Goal: Complete application form

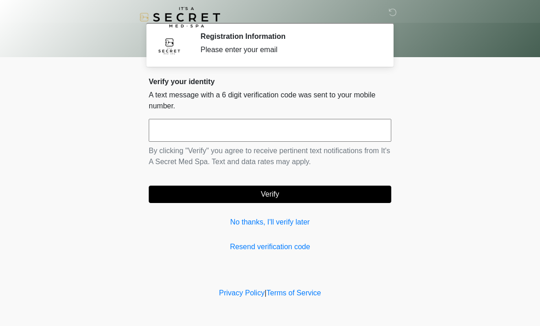
click at [193, 121] on input "text" at bounding box center [270, 130] width 242 height 23
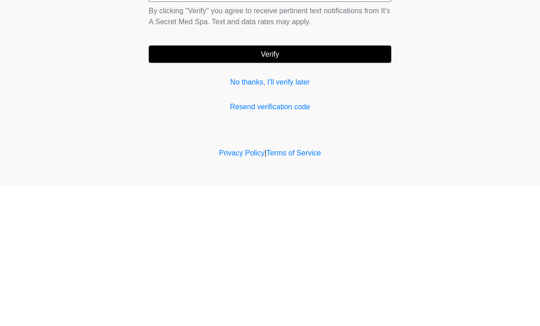
type input "******"
click at [297, 186] on button "Verify" at bounding box center [270, 194] width 242 height 17
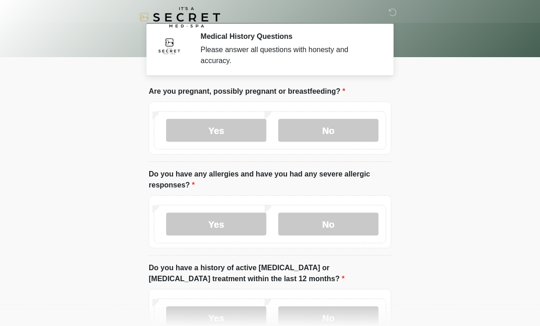
click at [336, 125] on label "No" at bounding box center [328, 130] width 100 height 23
click at [329, 220] on label "No" at bounding box center [328, 224] width 100 height 23
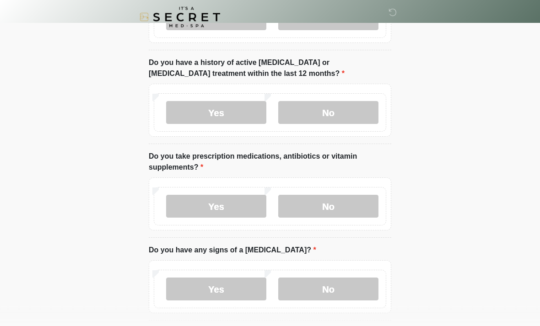
scroll to position [206, 0]
click at [340, 105] on label "No" at bounding box center [328, 112] width 100 height 23
click at [223, 199] on label "Yes" at bounding box center [216, 205] width 100 height 23
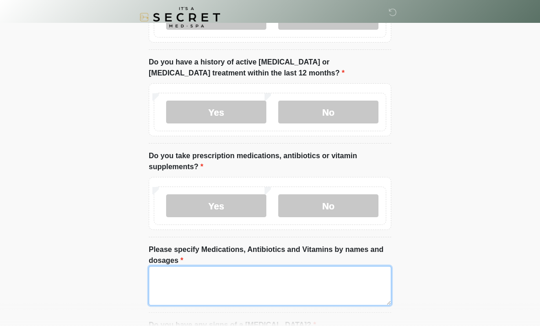
click at [225, 276] on textarea "Please specify Medications, Antibiotics and Vitamins by names and dosages" at bounding box center [270, 285] width 242 height 39
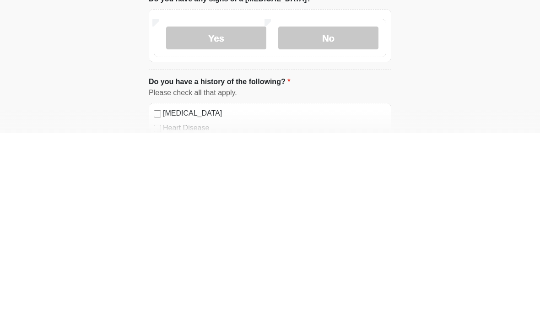
scroll to position [348, 0]
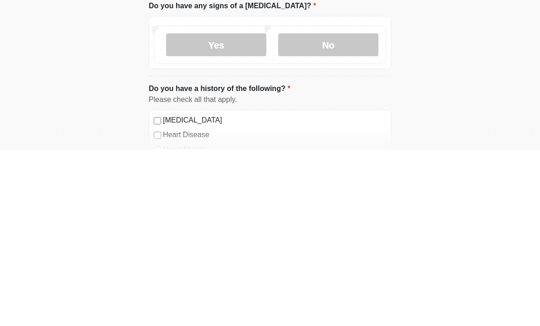
type textarea "**********"
click at [339, 210] on label "No" at bounding box center [328, 221] width 100 height 23
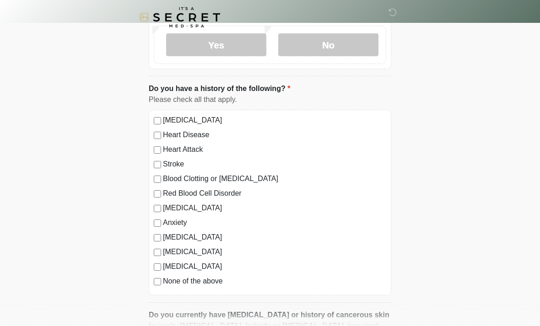
click at [163, 276] on label "None of the above" at bounding box center [274, 281] width 223 height 11
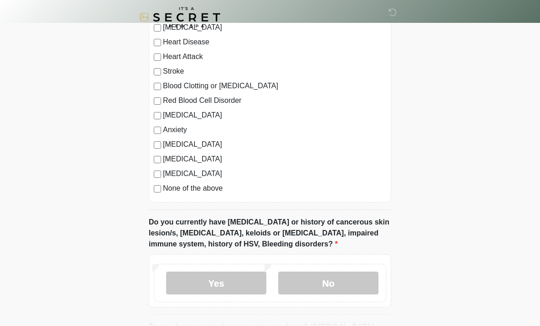
scroll to position [625, 0]
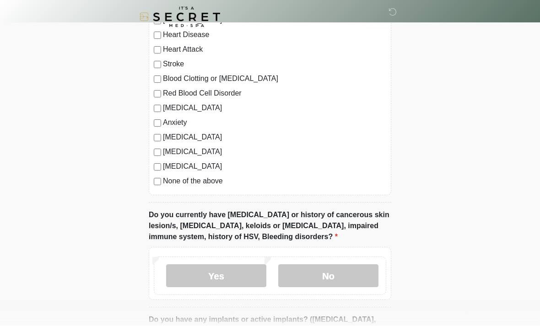
click at [226, 269] on label "Yes" at bounding box center [216, 276] width 100 height 23
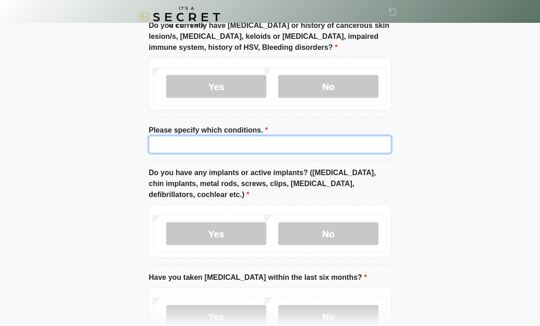
click at [248, 136] on input "Please specify which conditions." at bounding box center [270, 144] width 242 height 17
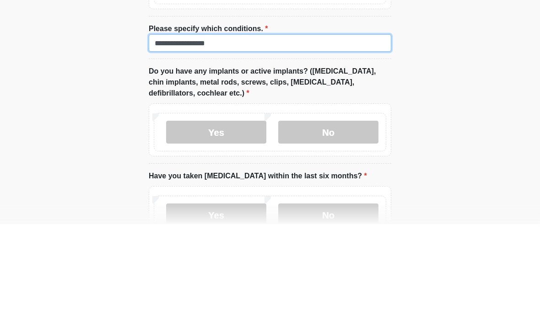
type input "**********"
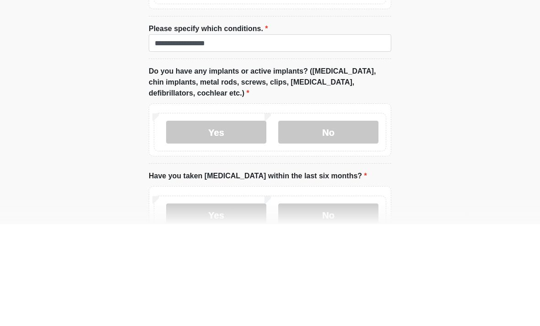
click at [337, 223] on label "No" at bounding box center [328, 234] width 100 height 23
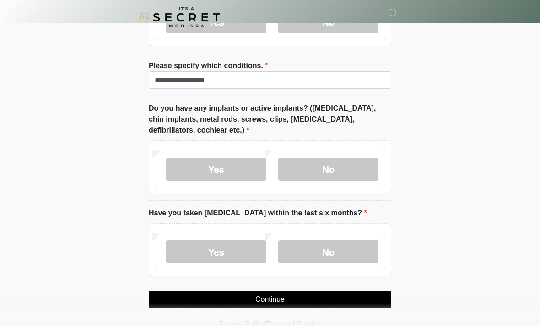
click at [333, 248] on label "No" at bounding box center [328, 252] width 100 height 23
click at [315, 296] on button "Continue" at bounding box center [270, 299] width 242 height 17
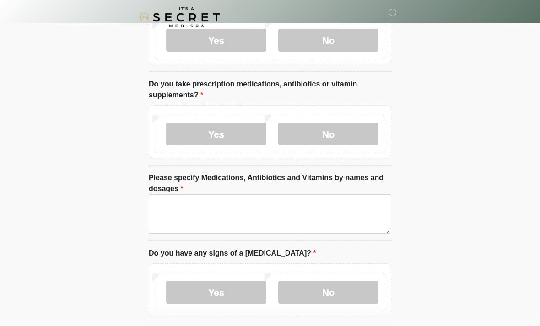
scroll to position [0, 0]
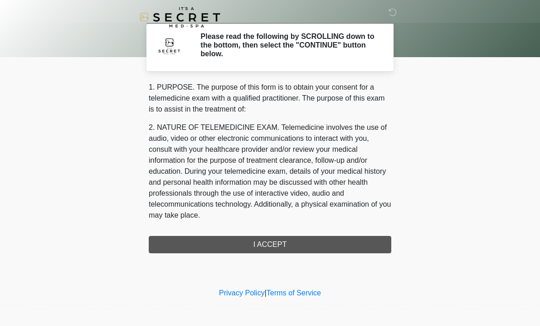
click at [312, 245] on div "1. PURPOSE. The purpose of this form is to obtain your consent for a telemedici…" at bounding box center [270, 167] width 242 height 171
click at [277, 239] on div "1. PURPOSE. The purpose of this form is to obtain your consent for a telemedici…" at bounding box center [270, 167] width 242 height 171
click at [290, 239] on div "1. PURPOSE. The purpose of this form is to obtain your consent for a telemedici…" at bounding box center [270, 167] width 242 height 171
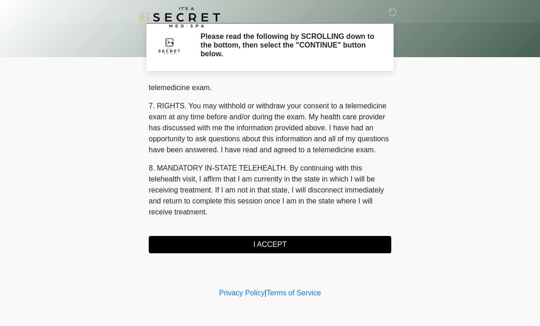
scroll to position [387, 0]
click at [286, 239] on button "I ACCEPT" at bounding box center [270, 244] width 242 height 17
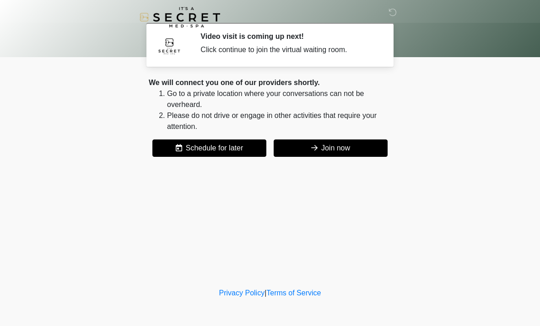
click at [316, 148] on button "Join now" at bounding box center [330, 147] width 114 height 17
